Goal: Information Seeking & Learning: Learn about a topic

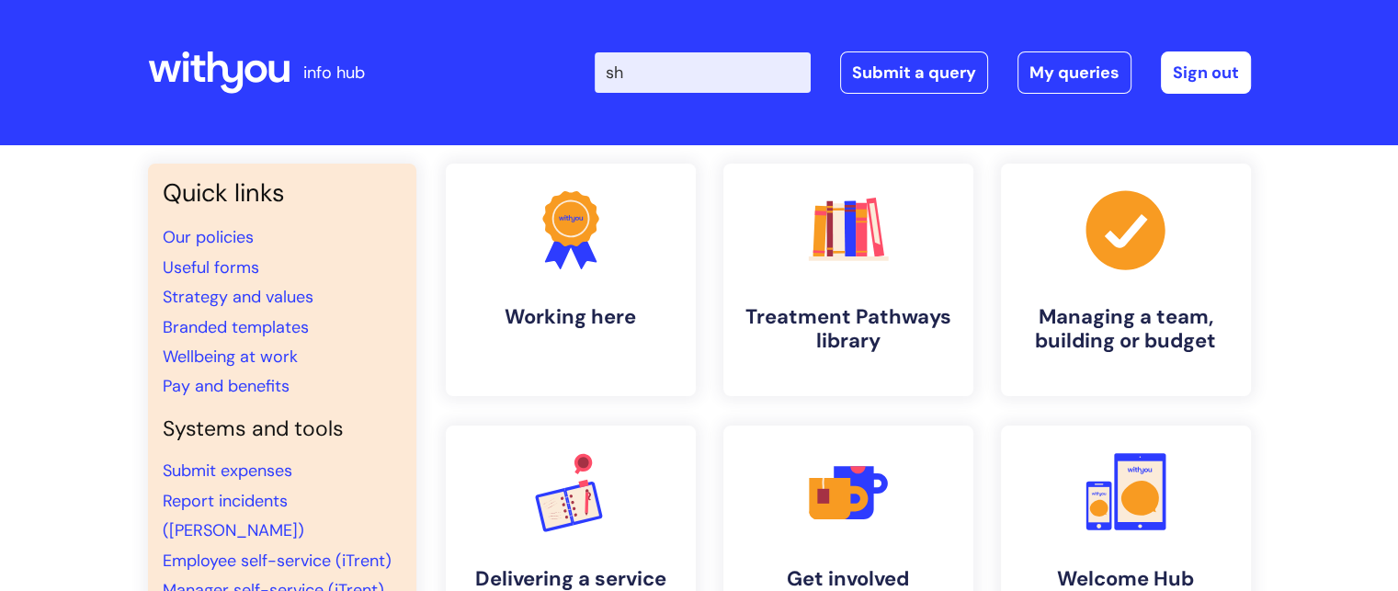
click at [748, 65] on input "sh" at bounding box center [703, 72] width 216 height 40
type input "shortlisting matrix"
click button "Search" at bounding box center [0, 0] width 0 height 0
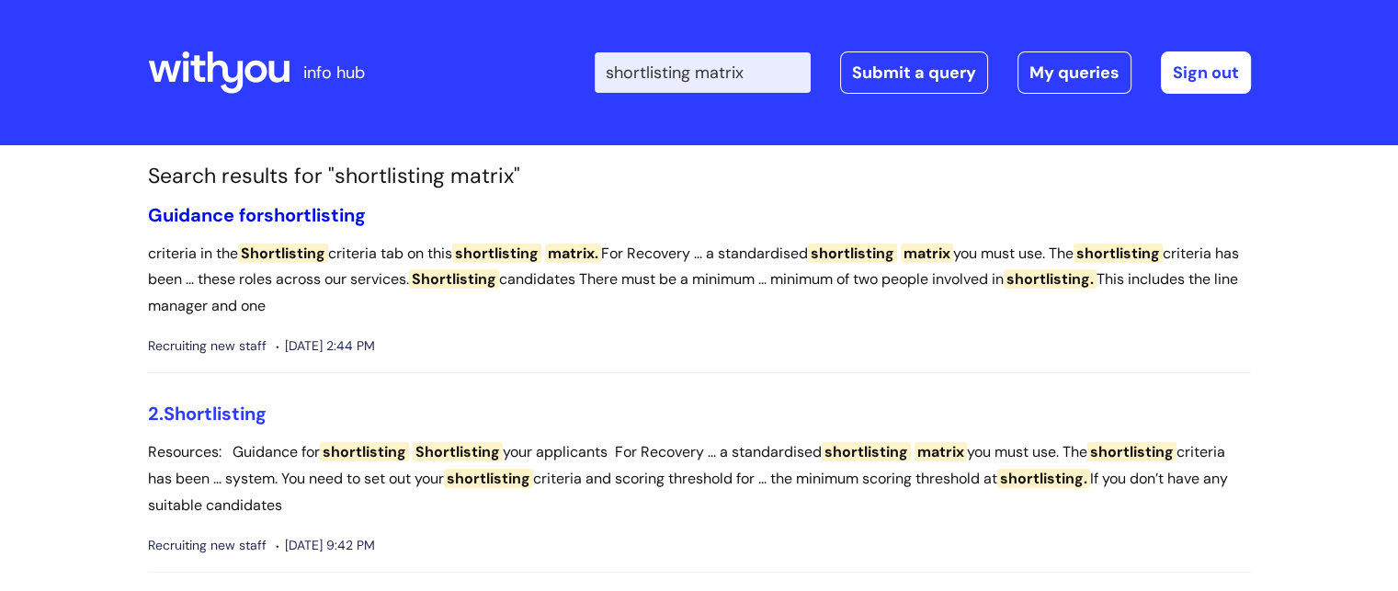
click at [246, 215] on link "Guidance for shortlisting" at bounding box center [257, 215] width 218 height 24
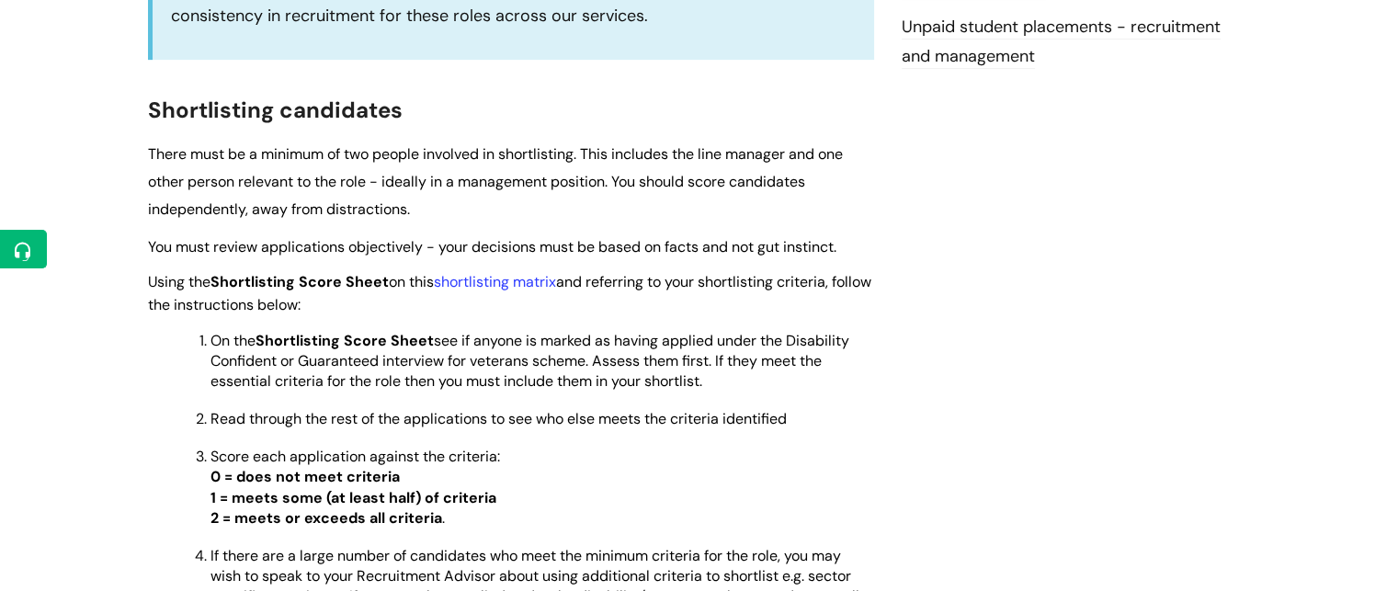
scroll to position [816, 0]
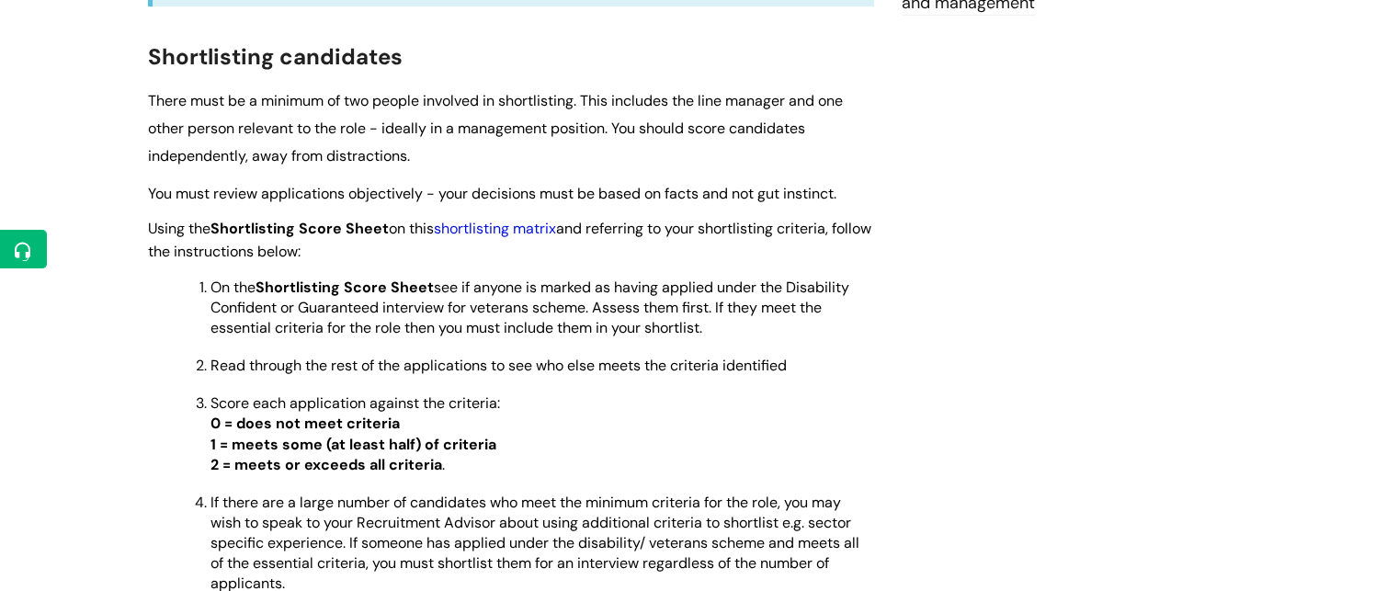
click at [493, 234] on link "shortlisting matrix" at bounding box center [495, 228] width 122 height 19
click at [485, 230] on link "shortlisting matrix" at bounding box center [495, 228] width 122 height 19
